Goal: Information Seeking & Learning: Check status

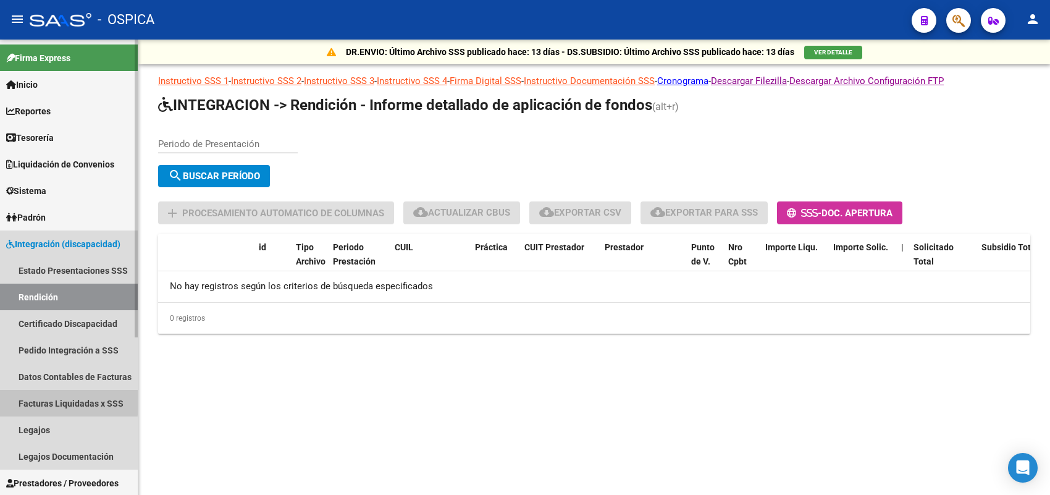
click at [61, 402] on link "Facturas Liquidadas x SSS" at bounding box center [69, 403] width 138 height 27
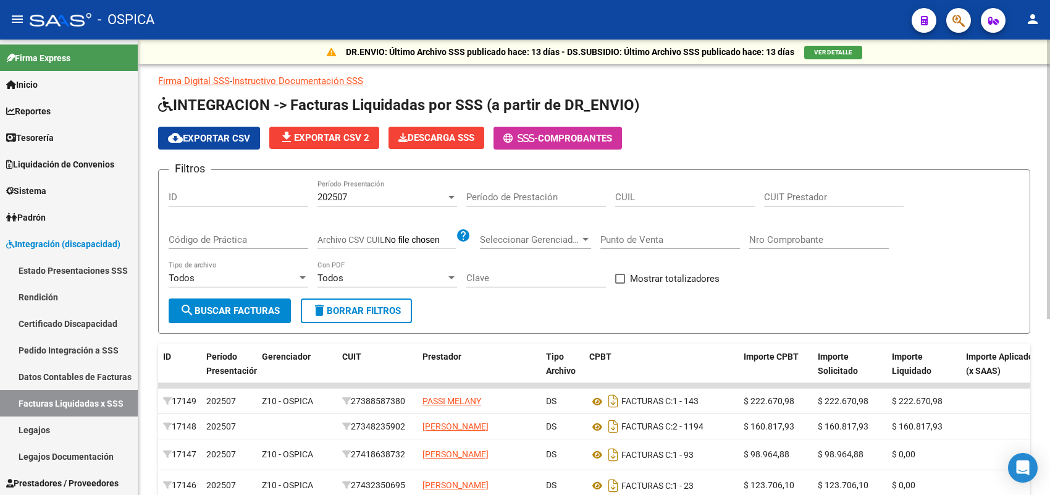
click at [417, 196] on div "202507" at bounding box center [382, 196] width 128 height 11
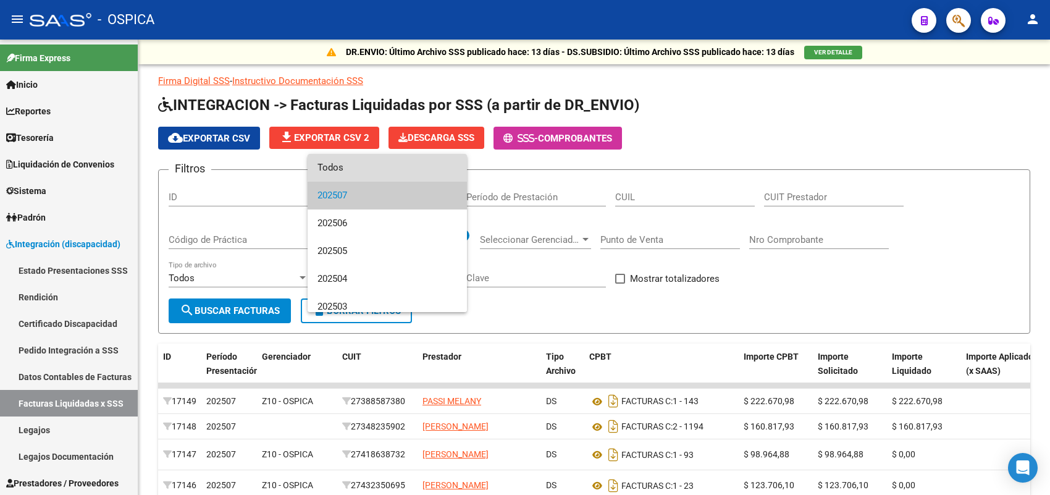
click at [397, 162] on span "Todos" at bounding box center [388, 168] width 140 height 28
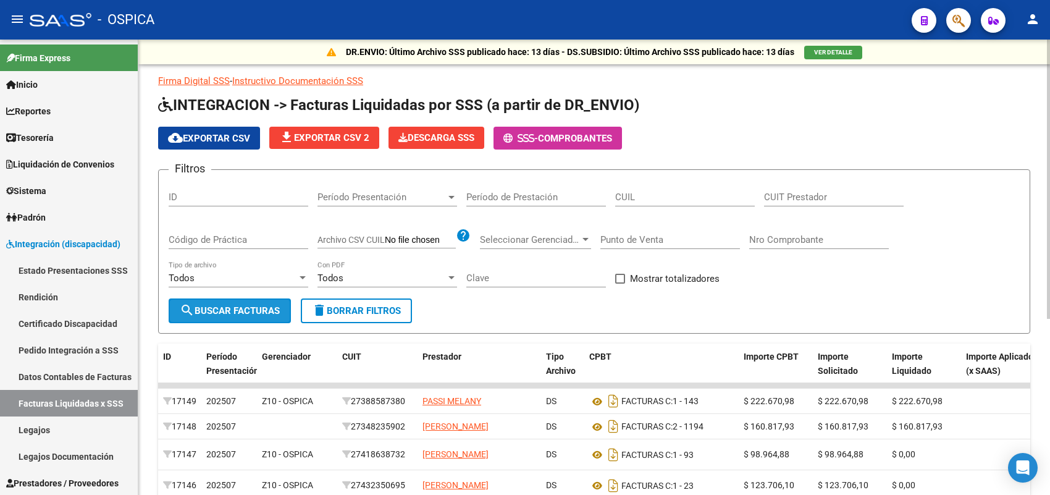
click at [214, 306] on span "search Buscar Facturas" at bounding box center [230, 310] width 100 height 11
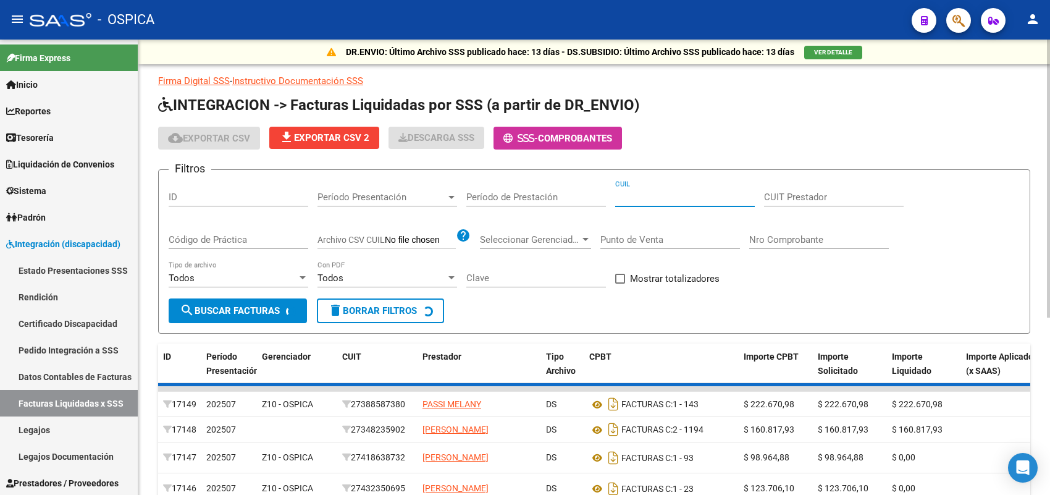
click at [641, 193] on input "CUIL" at bounding box center [685, 196] width 140 height 11
click at [774, 193] on input "CUIT Prestador" at bounding box center [834, 196] width 140 height 11
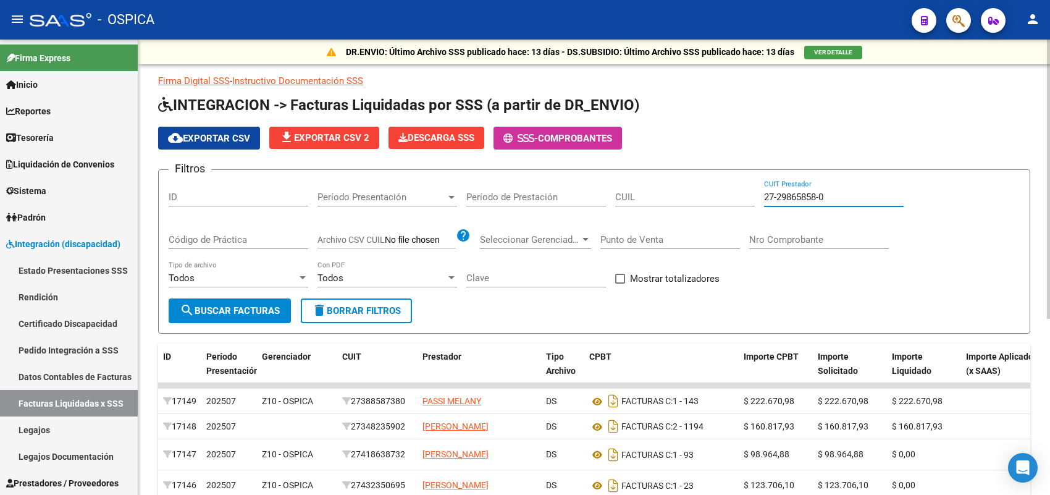
type input "27-29865858-0"
click at [227, 308] on span "search Buscar Facturas" at bounding box center [230, 310] width 100 height 11
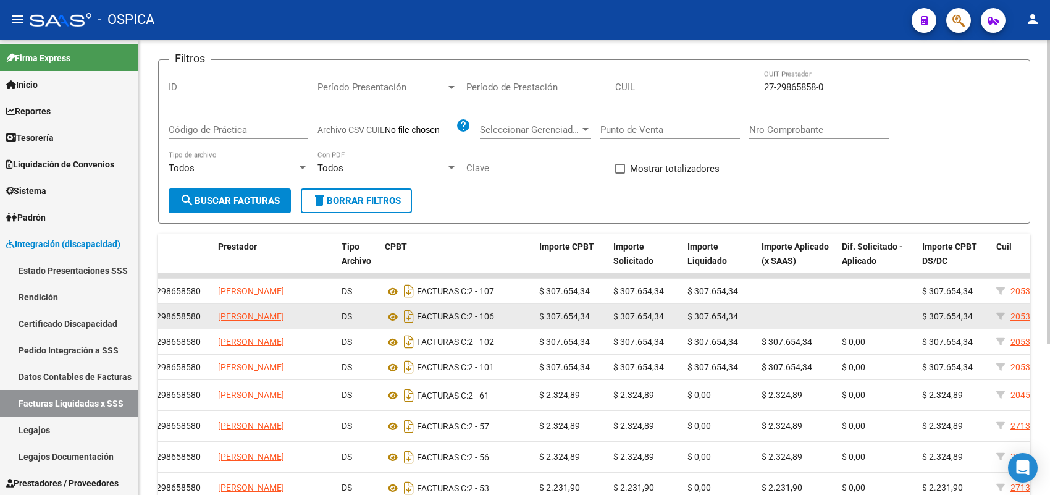
scroll to position [77, 0]
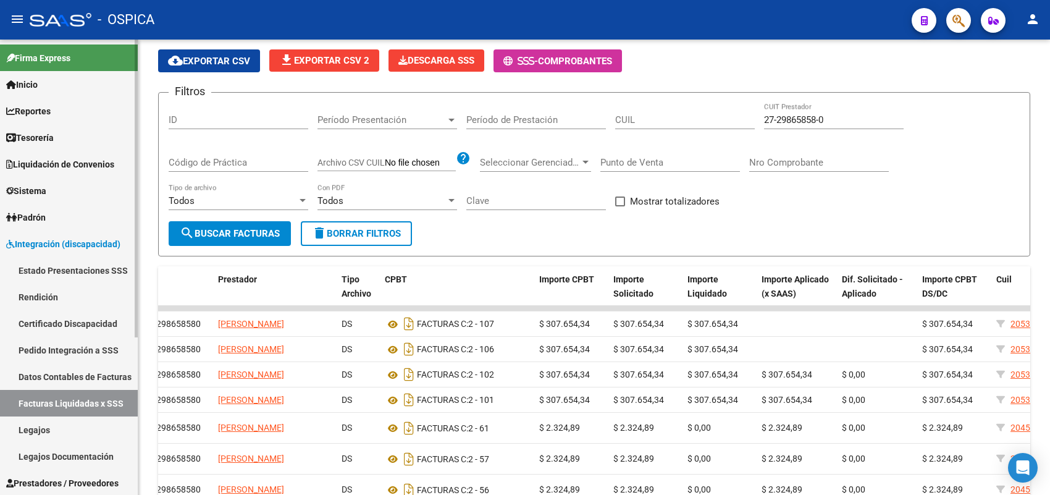
drag, startPoint x: 96, startPoint y: 353, endPoint x: 72, endPoint y: 361, distance: 25.6
click at [96, 353] on link "Pedido Integración a SSS" at bounding box center [69, 350] width 138 height 27
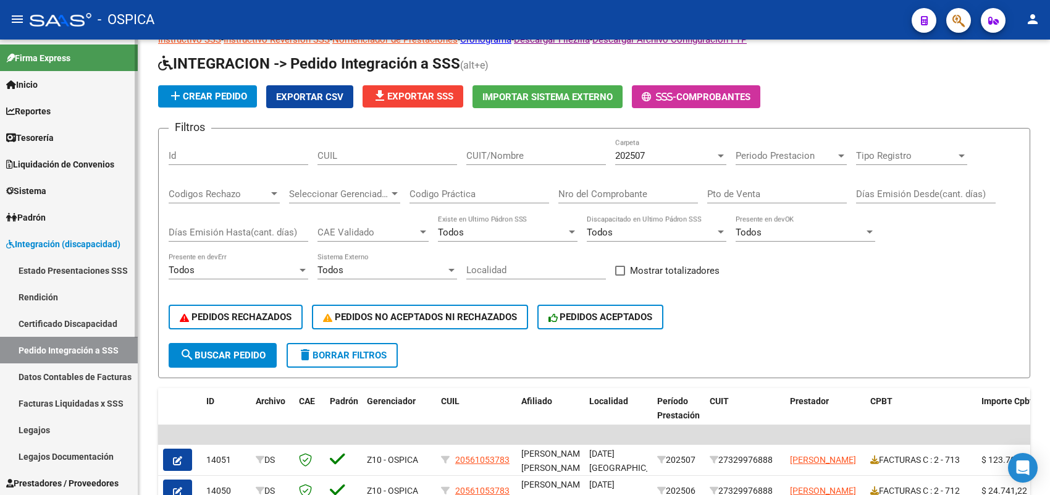
scroll to position [77, 0]
